Goal: Check status: Check status

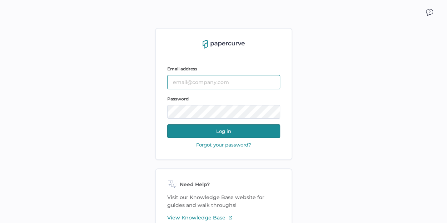
type input "[EMAIL_ADDRESS][DOMAIN_NAME]"
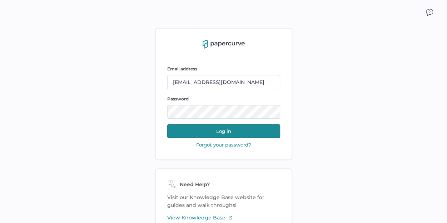
click at [221, 131] on button "Log in" at bounding box center [223, 131] width 113 height 14
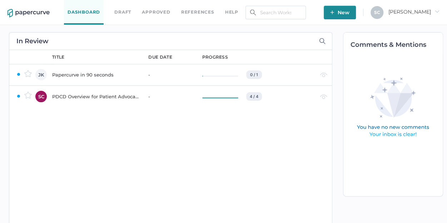
click at [119, 98] on div "PDCD Overview for Patient Advocacy" at bounding box center [96, 96] width 88 height 9
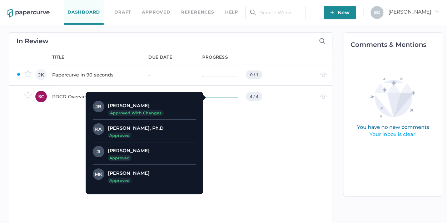
click at [158, 102] on div "Julie Brideau Approved with changes" at bounding box center [136, 108] width 56 height 15
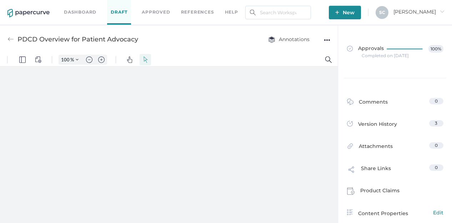
type input "80"
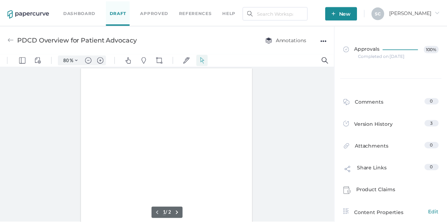
scroll to position [0, 0]
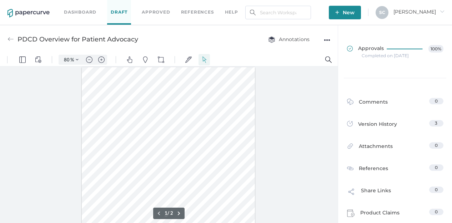
click at [380, 49] on span "Approvals" at bounding box center [365, 49] width 37 height 8
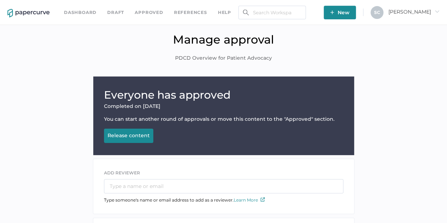
click at [80, 11] on link "Dashboard" at bounding box center [80, 13] width 33 height 8
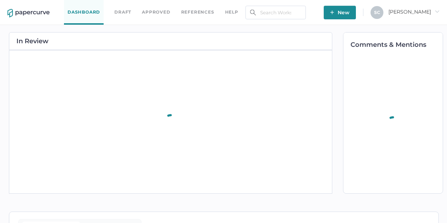
click at [80, 11] on link "Dashboard" at bounding box center [84, 12] width 40 height 25
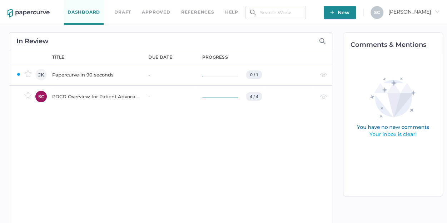
click at [106, 96] on div "PDCD Overview for Patient Advocacy" at bounding box center [96, 96] width 88 height 9
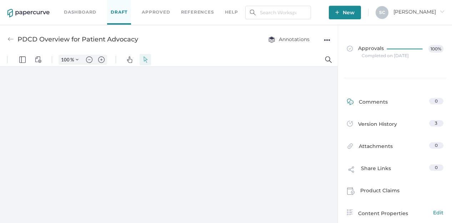
type input "80"
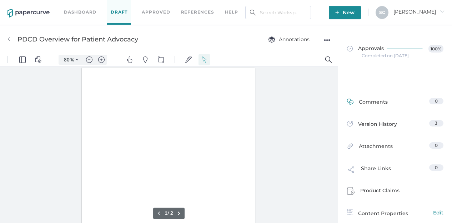
scroll to position [0, 0]
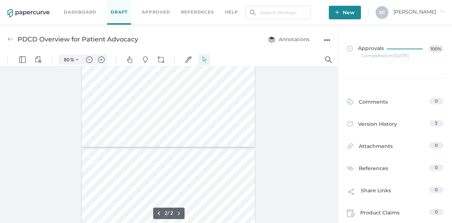
type input "1"
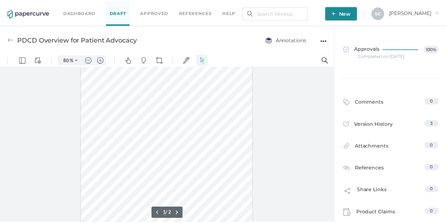
scroll to position [0, 0]
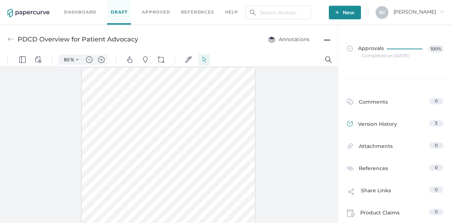
click at [368, 127] on div "Version History" at bounding box center [372, 125] width 50 height 10
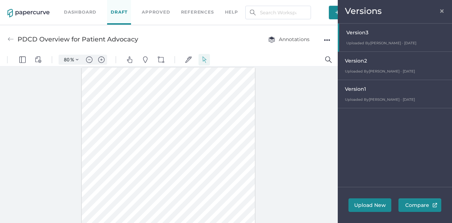
click at [444, 10] on span "×" at bounding box center [443, 10] width 6 height 6
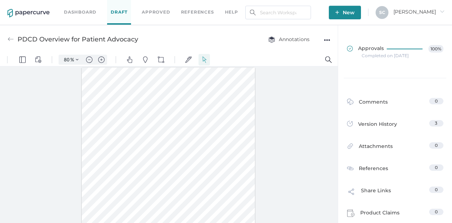
click at [377, 46] on span "Approvals" at bounding box center [365, 49] width 37 height 8
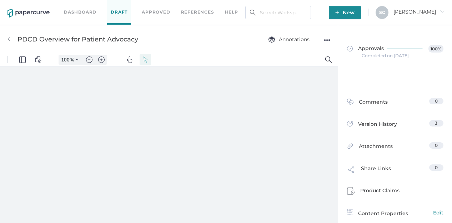
type input "80"
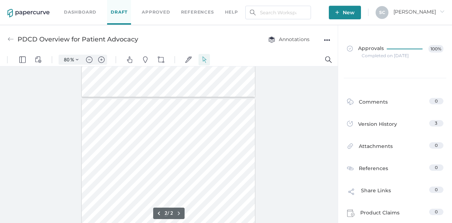
scroll to position [150, 0]
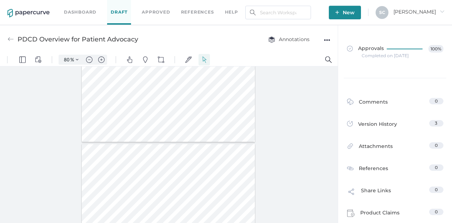
type input "1"
